Goal: Information Seeking & Learning: Learn about a topic

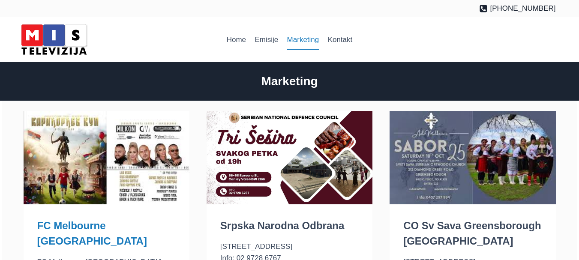
click at [86, 222] on link "FC Melbourne [GEOGRAPHIC_DATA]" at bounding box center [92, 233] width 110 height 27
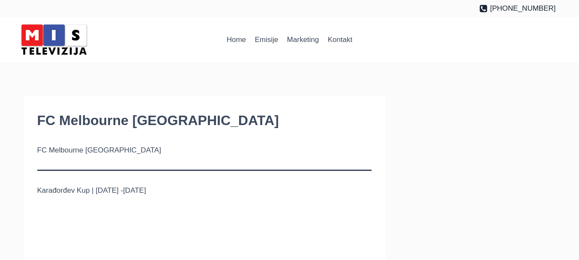
scroll to position [257, 0]
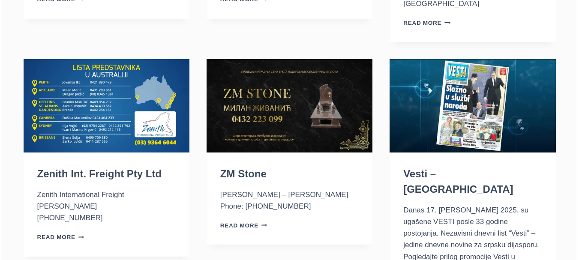
scroll to position [1285, 0]
